Goal: Information Seeking & Learning: Learn about a topic

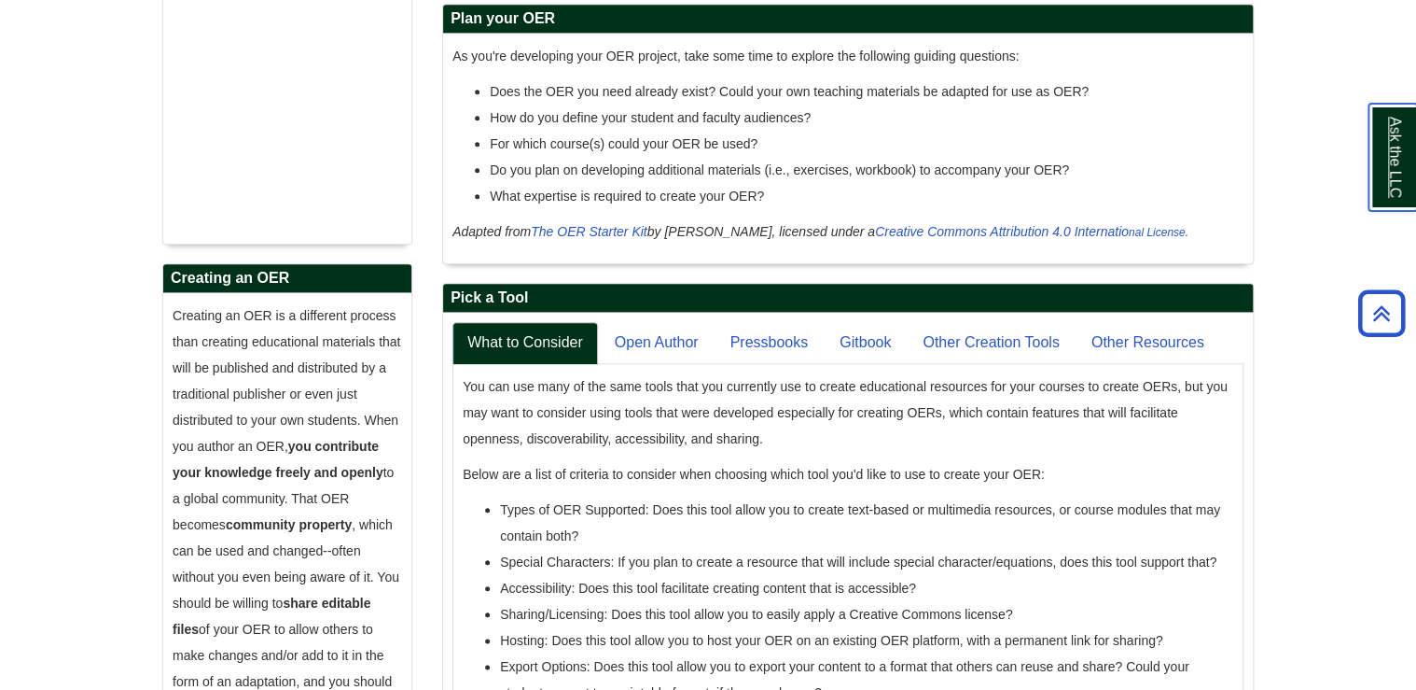
scroll to position [747, 0]
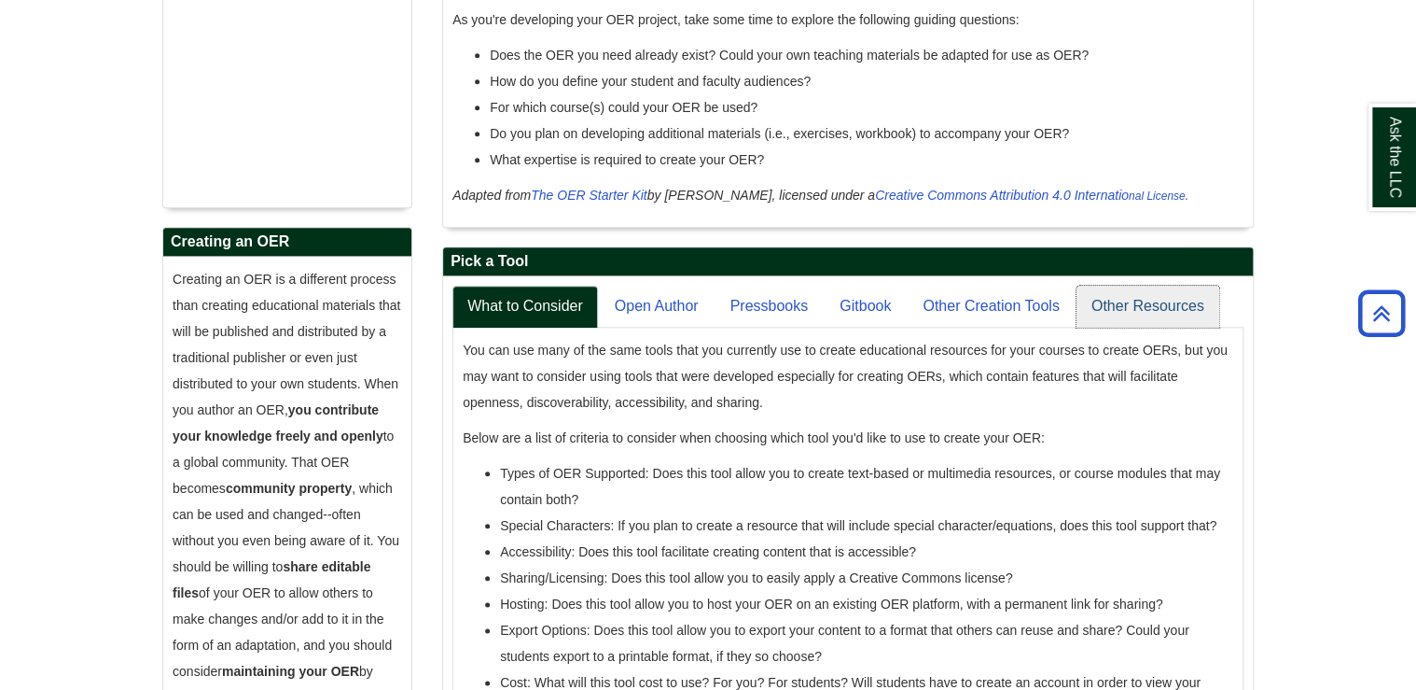
click at [1173, 307] on link "Other Resources" at bounding box center [1148, 307] width 143 height 42
